Goal: Transaction & Acquisition: Purchase product/service

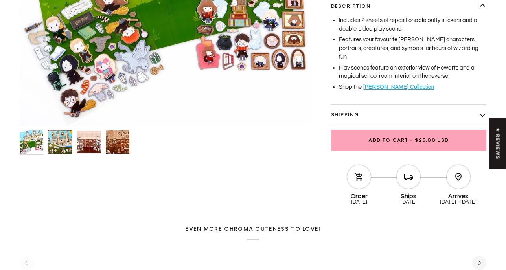
scroll to position [202, 0]
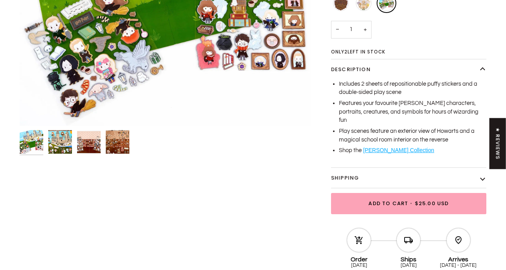
click at [59, 145] on img "The Hogwarts Puffy Sticker Playset features a colorful cartoon Hogwarts scene w…" at bounding box center [60, 142] width 24 height 24
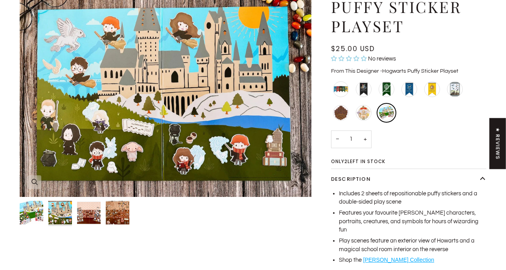
scroll to position [92, 0]
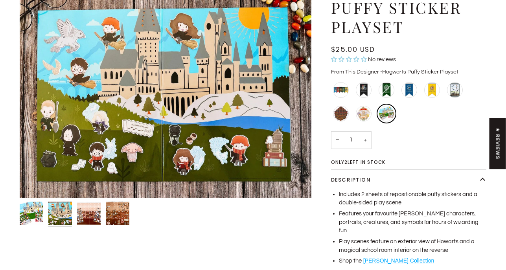
click at [87, 214] on img "The Hogwarts Puffy Sticker Playset features a flat lay of themed puffy stickers…" at bounding box center [89, 214] width 24 height 24
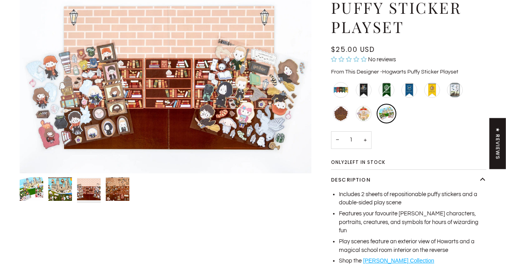
click at [115, 198] on img "A flat lay of the Hogwarts Puffy Sticker Playset featuring cartoon characters a…" at bounding box center [118, 189] width 24 height 24
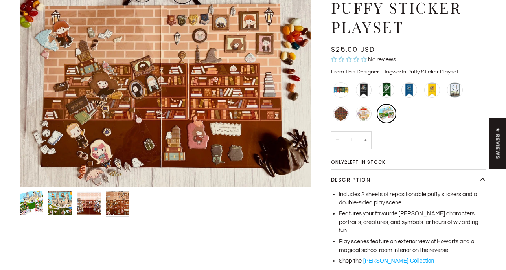
click at [61, 199] on img "The Hogwarts Puffy Sticker Playset features a colorful cartoon Hogwarts scene w…" at bounding box center [60, 204] width 24 height 24
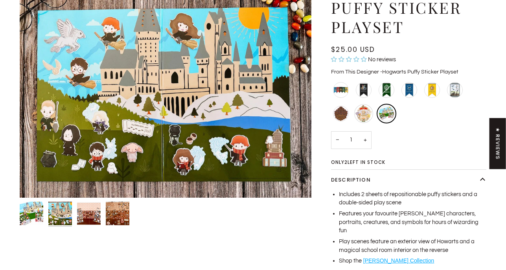
click at [363, 112] on div "Harry Potter Potions Label Decals" at bounding box center [363, 113] width 19 height 19
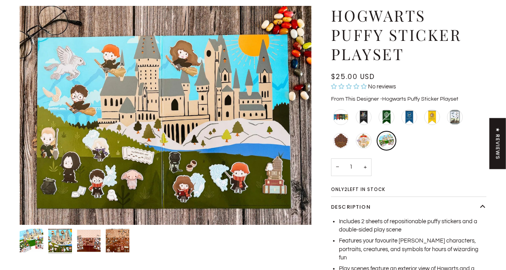
scroll to position [64, 0]
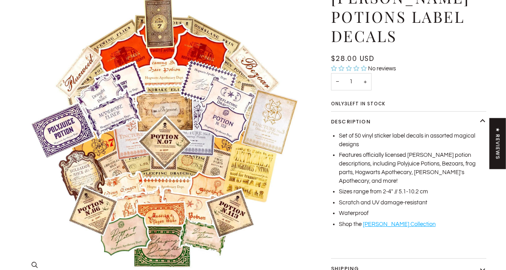
scroll to position [82, 0]
